Goal: Transaction & Acquisition: Purchase product/service

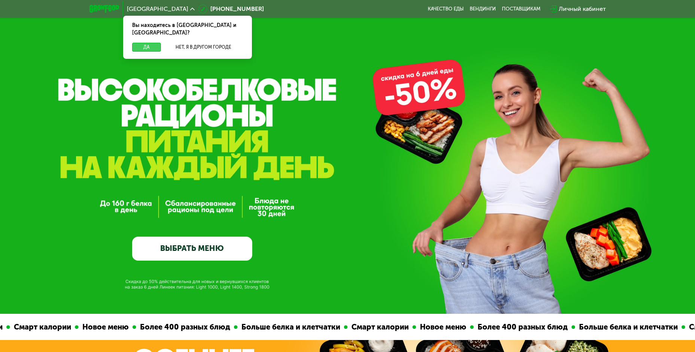
click at [147, 43] on button "Да" at bounding box center [146, 47] width 29 height 9
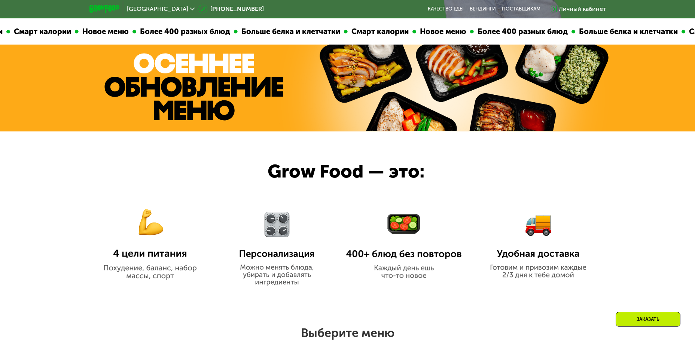
scroll to position [300, 0]
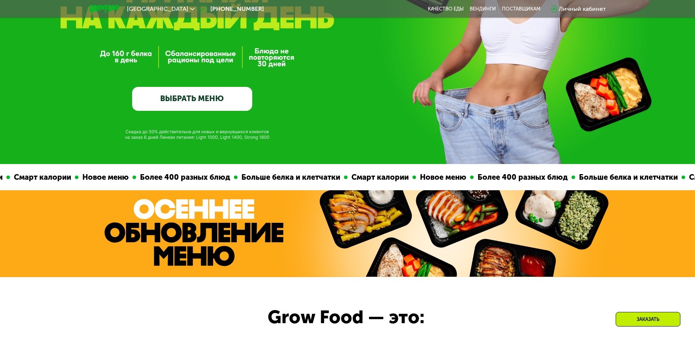
click at [180, 98] on link "ВЫБРАТЬ МЕНЮ" at bounding box center [192, 99] width 120 height 24
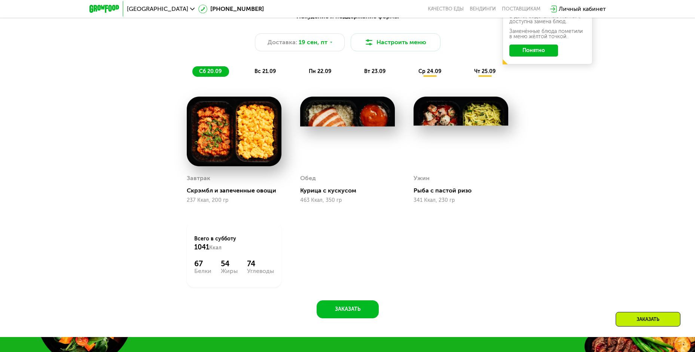
scroll to position [606, 0]
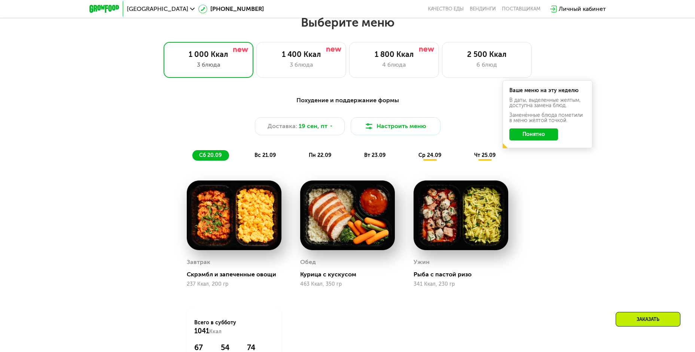
click at [529, 138] on button "Понятно" at bounding box center [534, 134] width 49 height 12
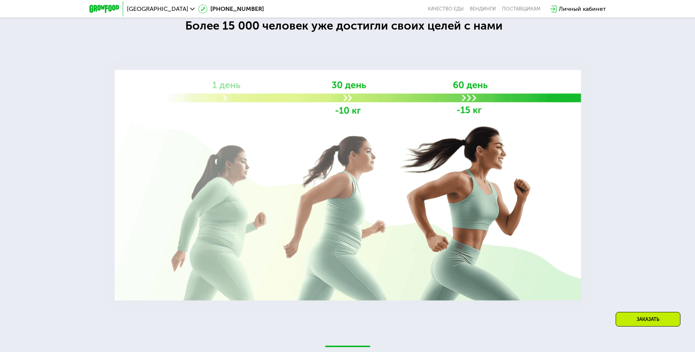
scroll to position [1303, 0]
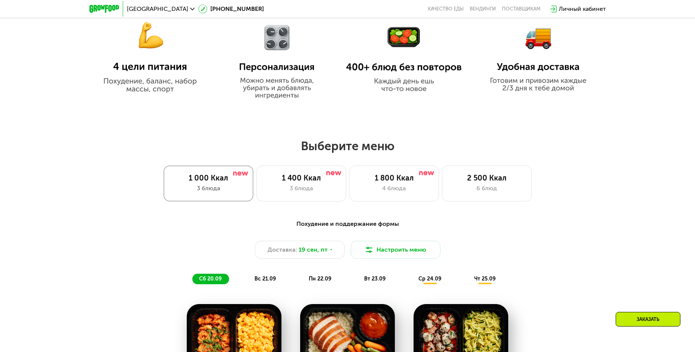
scroll to position [487, 0]
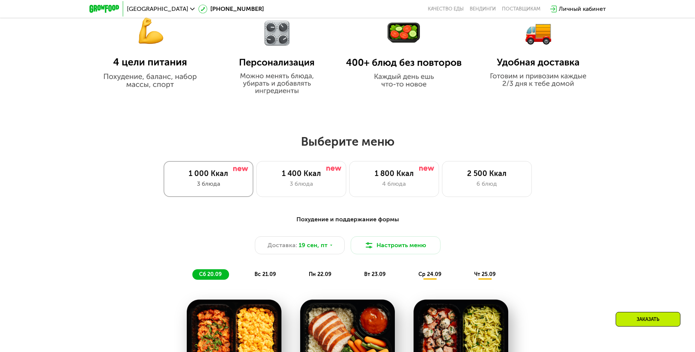
click at [230, 177] on div "1 000 Ккал" at bounding box center [209, 173] width 74 height 9
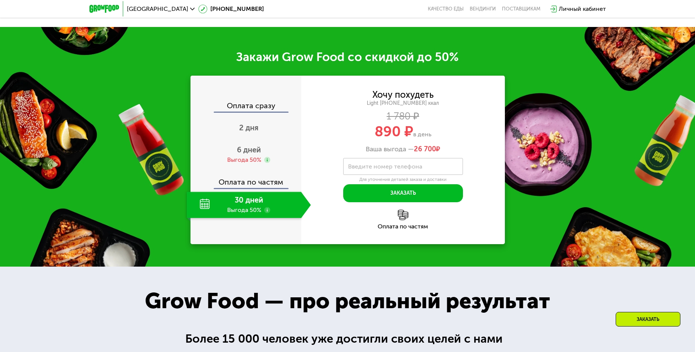
scroll to position [1011, 0]
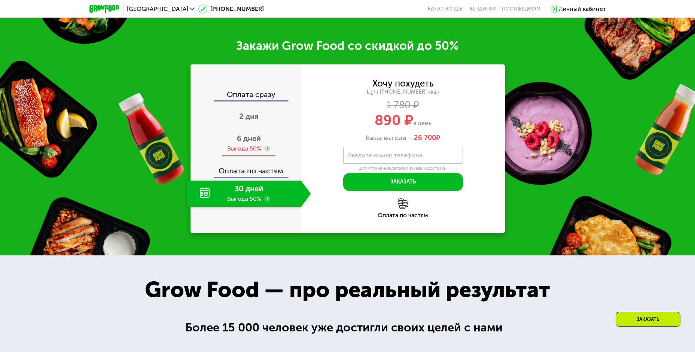
click at [244, 153] on div "Выгода 50%" at bounding box center [244, 149] width 34 height 8
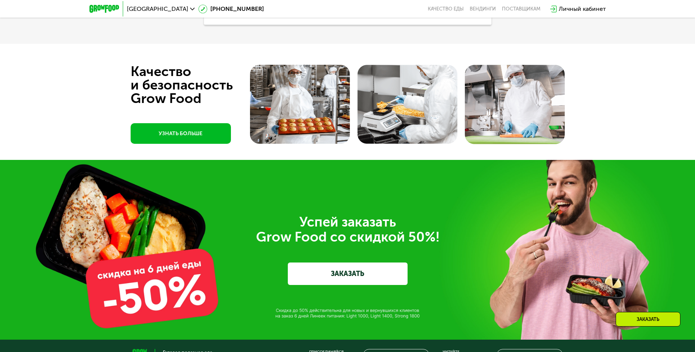
scroll to position [2397, 0]
